Goal: Task Accomplishment & Management: Manage account settings

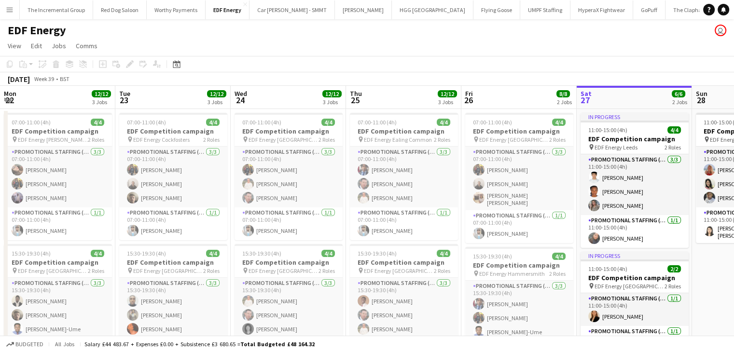
scroll to position [0, 332]
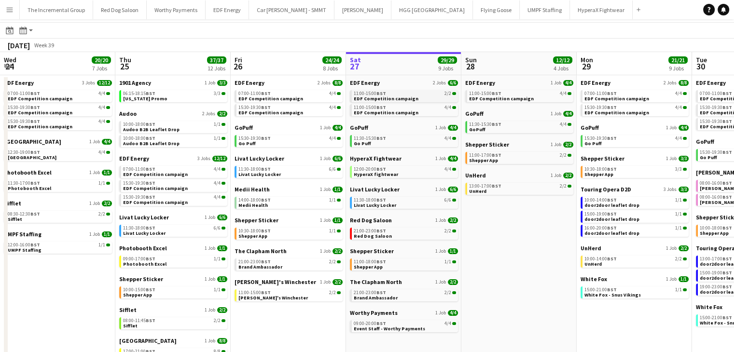
scroll to position [0, 233]
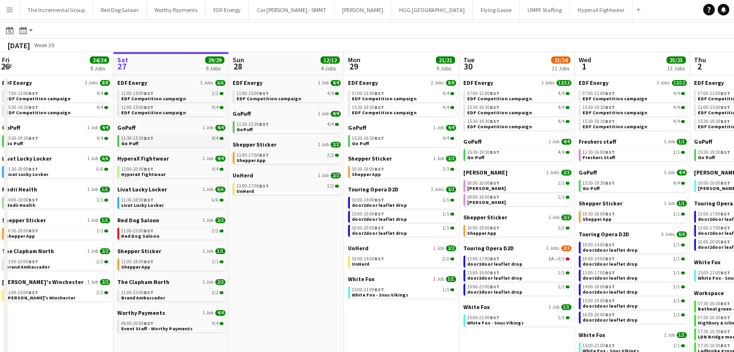
click at [162, 139] on div "11:30-15:30 BST 4/4" at bounding box center [172, 138] width 102 height 5
click at [156, 263] on link "11:00-18:00 BST 1/1 Shepper App" at bounding box center [172, 264] width 102 height 11
click at [176, 143] on link "11:30-15:30 BST 4/4 Go Puff" at bounding box center [172, 140] width 102 height 11
click at [166, 97] on span "EDF Competition campaign" at bounding box center [153, 99] width 65 height 6
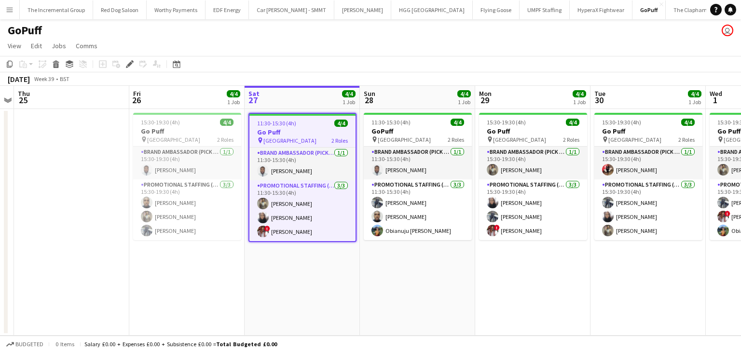
click at [304, 132] on h3 "Go Puff" at bounding box center [303, 132] width 106 height 9
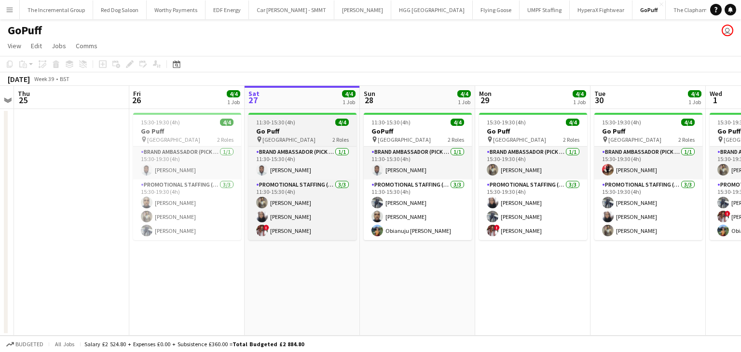
click at [304, 132] on h3 "Go Puff" at bounding box center [303, 131] width 108 height 9
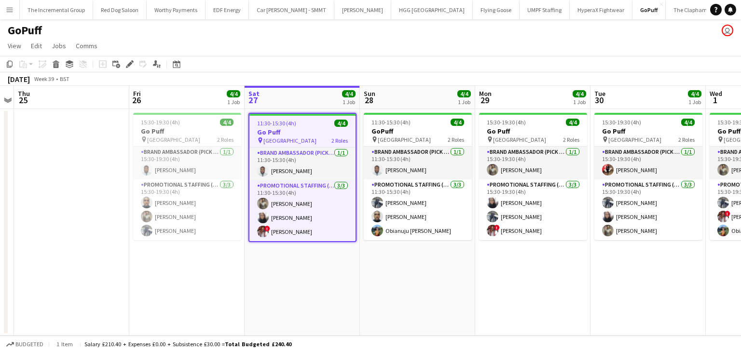
click at [304, 132] on h3 "Go Puff" at bounding box center [303, 132] width 106 height 9
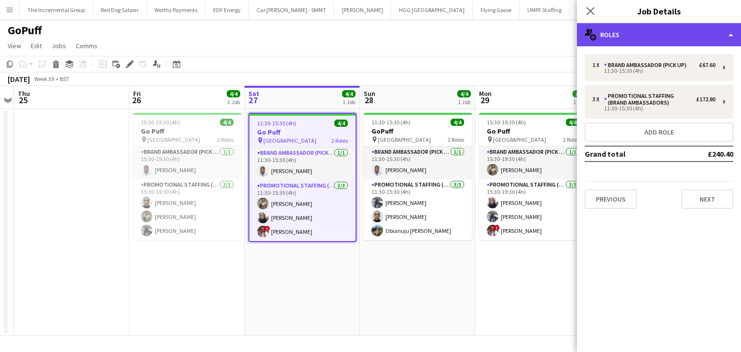
click at [667, 34] on div "multiple-users-add Roles" at bounding box center [659, 34] width 164 height 23
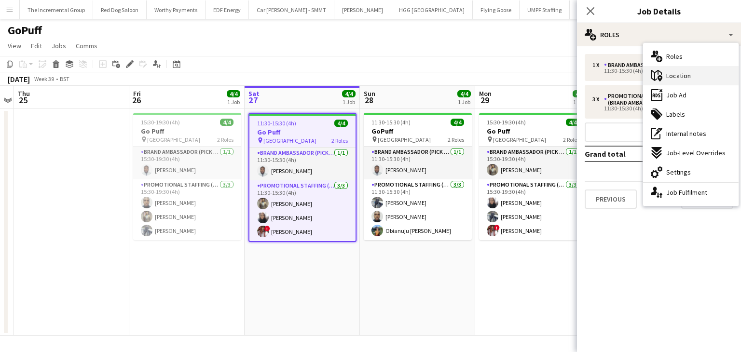
click at [686, 72] on span "Location" at bounding box center [678, 75] width 25 height 9
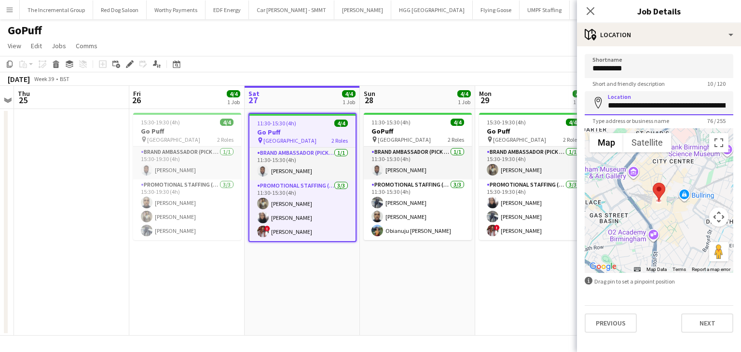
click at [689, 111] on input "**********" at bounding box center [659, 103] width 149 height 24
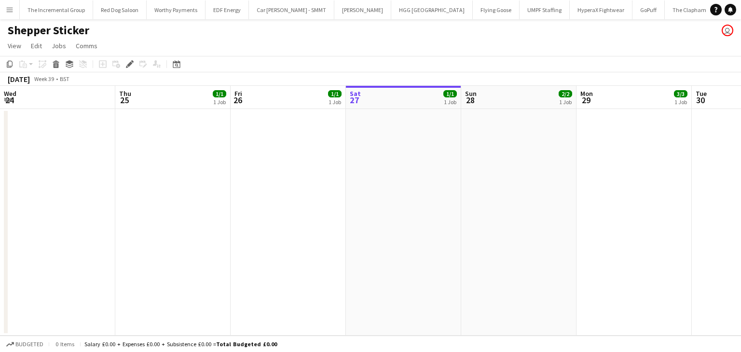
scroll to position [0, 332]
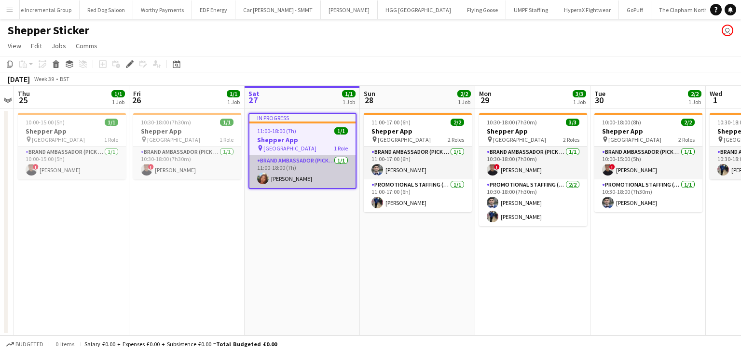
click at [289, 177] on app-card-role "Brand Ambassador (Pick up) 1/1 11:00-18:00 (7h) Lianna Smith-Prince" at bounding box center [303, 171] width 106 height 33
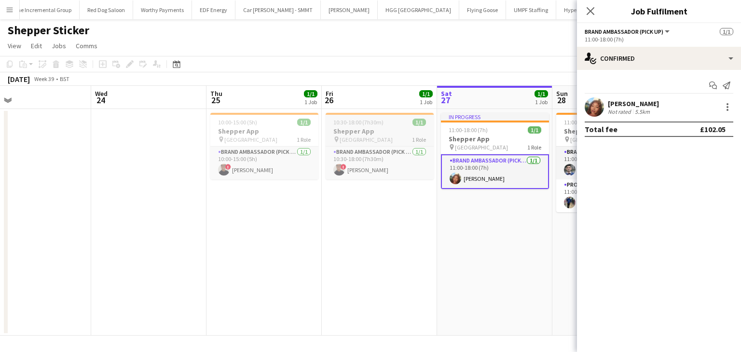
scroll to position [0, 239]
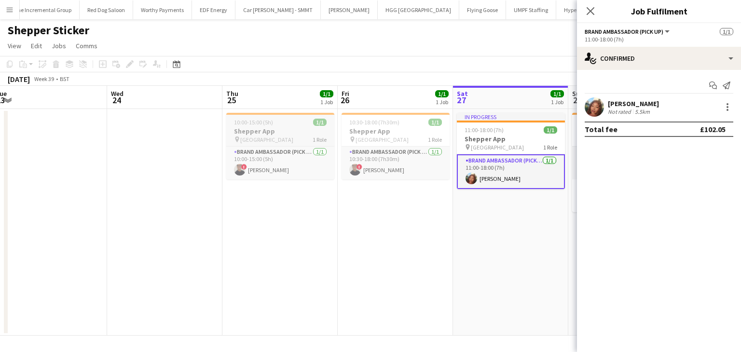
click at [257, 136] on span "Central London" at bounding box center [266, 139] width 53 height 7
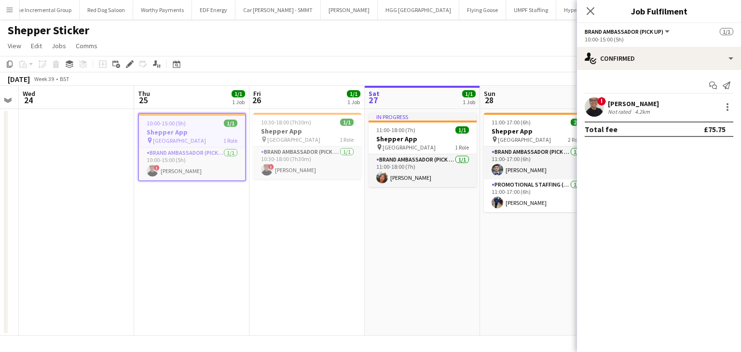
scroll to position [0, 328]
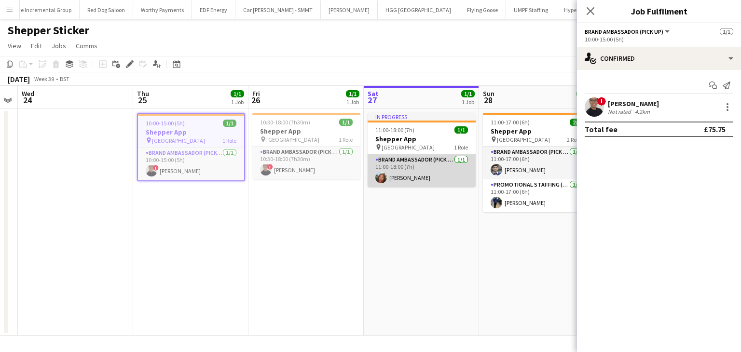
click at [401, 159] on app-card-role "Brand Ambassador (Pick up) 1/1 11:00-18:00 (7h) Lianna Smith-Prince" at bounding box center [422, 170] width 108 height 33
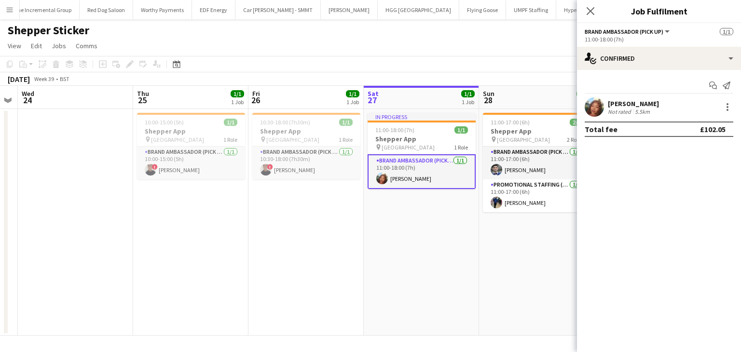
click at [640, 34] on span "Brand Ambassador (Pick up)" at bounding box center [624, 31] width 79 height 7
click at [683, 24] on app-options-switcher "Brand Ambassador (Pick up) All roles Brand Ambassador (Pick up) 1/1 11:00-18:00…" at bounding box center [659, 35] width 164 height 24
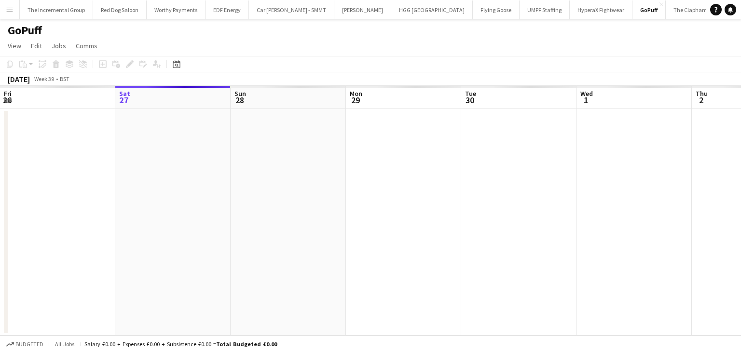
scroll to position [0, 332]
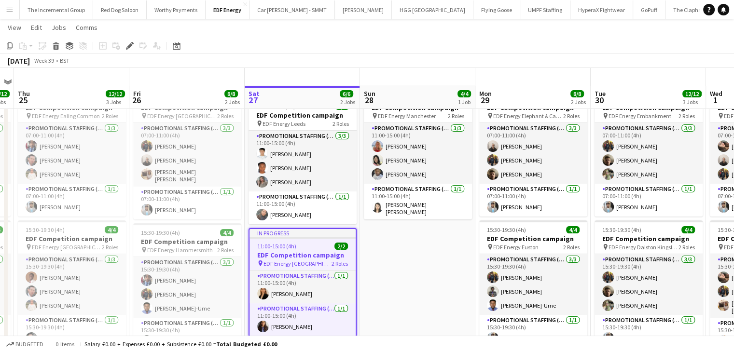
scroll to position [42, 0]
